Goal: Download file/media: Download file/media

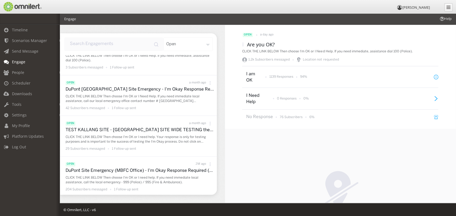
scroll to position [96, 0]
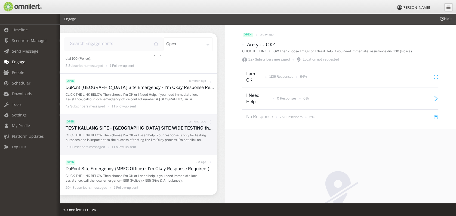
click at [187, 139] on p "CLICK THE LINK BELOW Then choose I'm OK or I need help. Your response is only f…" at bounding box center [140, 137] width 149 height 9
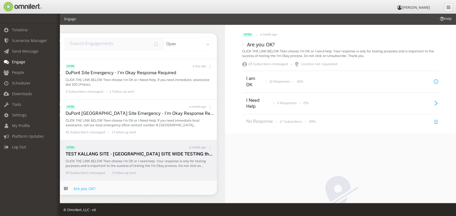
scroll to position [0, 0]
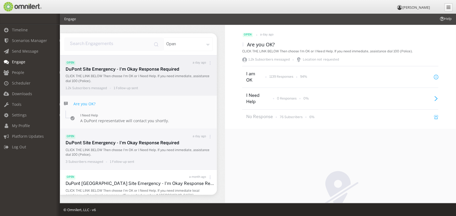
click at [148, 149] on p "CLICK THE LINK BELOW Then choose I'm OK or I Need Help. If you need immediate, …" at bounding box center [140, 152] width 149 height 9
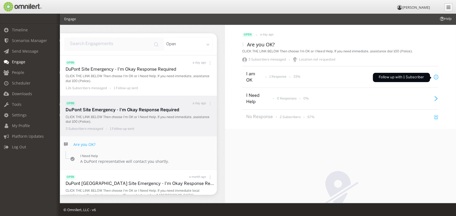
click at [434, 77] on icon at bounding box center [436, 77] width 5 height 5
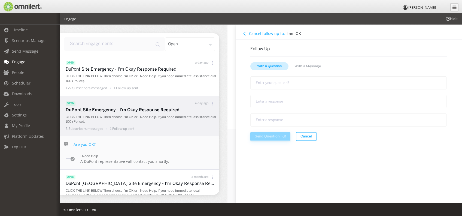
click at [255, 33] on h4 "Cancel follow up to:" at bounding box center [267, 33] width 36 height 5
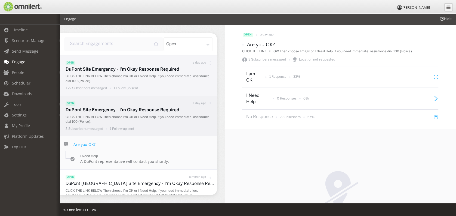
click at [161, 81] on p "CLICK THE LINK BELOW Then choose I'm OK or I Need Help. If you need immediate, …" at bounding box center [140, 78] width 149 height 9
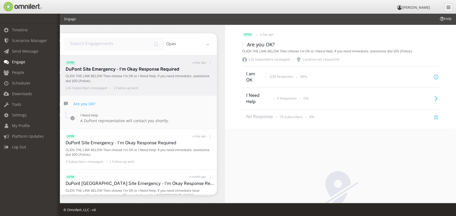
click at [241, 44] on icon at bounding box center [243, 44] width 4 height 4
click at [244, 66] on div "Response CSV" at bounding box center [248, 66] width 40 height 12
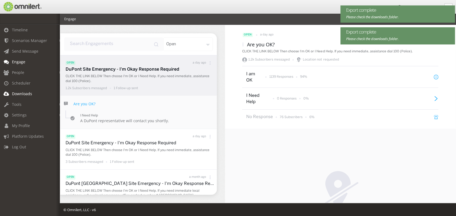
click at [32, 93] on link "Downloads" at bounding box center [32, 93] width 65 height 11
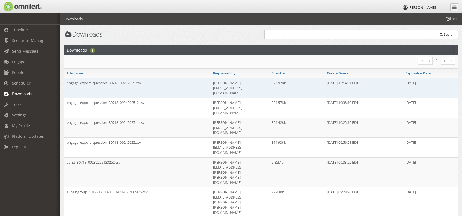
click at [109, 83] on td "engage_export_question_30718_09252025.csv" at bounding box center [137, 88] width 146 height 20
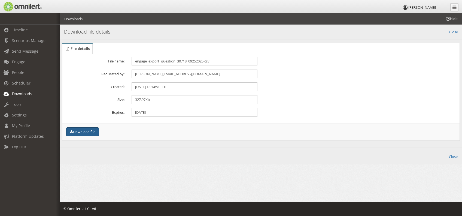
click at [87, 128] on button "Download file" at bounding box center [82, 131] width 33 height 9
click at [60, 72] on em at bounding box center [61, 72] width 2 height 3
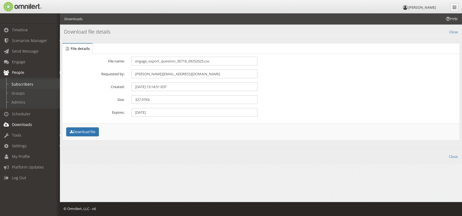
click at [26, 83] on link "Subscribers" at bounding box center [32, 84] width 65 height 9
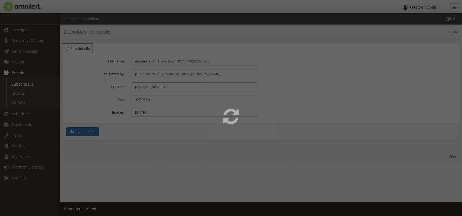
select select
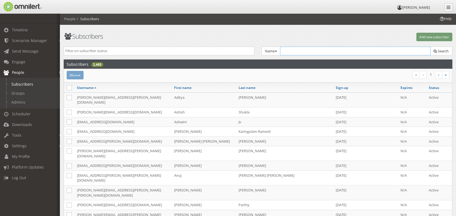
click at [290, 50] on input "text" at bounding box center [355, 51] width 151 height 9
paste input "[EMAIL_ADDRESS][DOMAIN_NAME]"
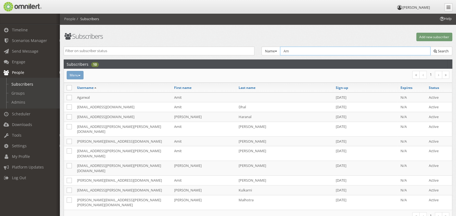
type input "A"
